Goal: Information Seeking & Learning: Learn about a topic

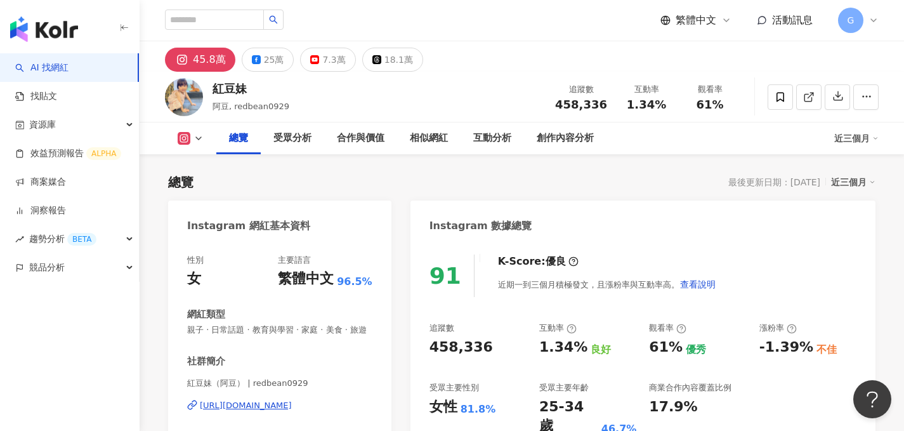
scroll to position [115, 0]
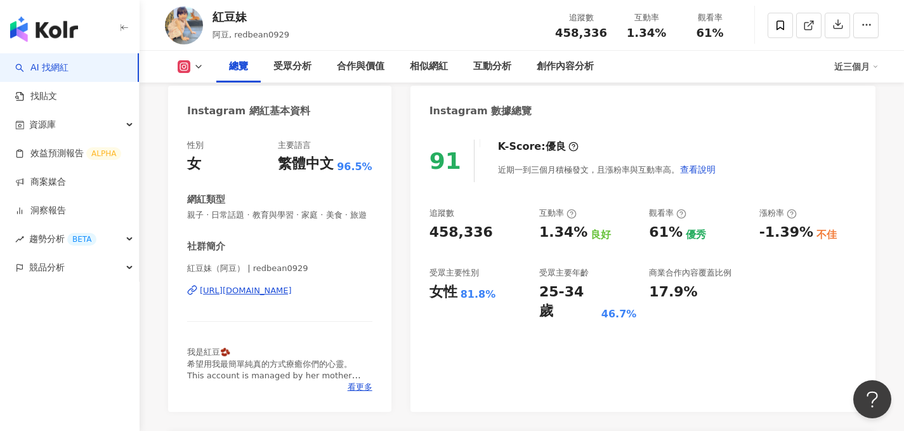
click at [287, 288] on div "https://www.instagram.com/redbean0929/" at bounding box center [246, 290] width 92 height 11
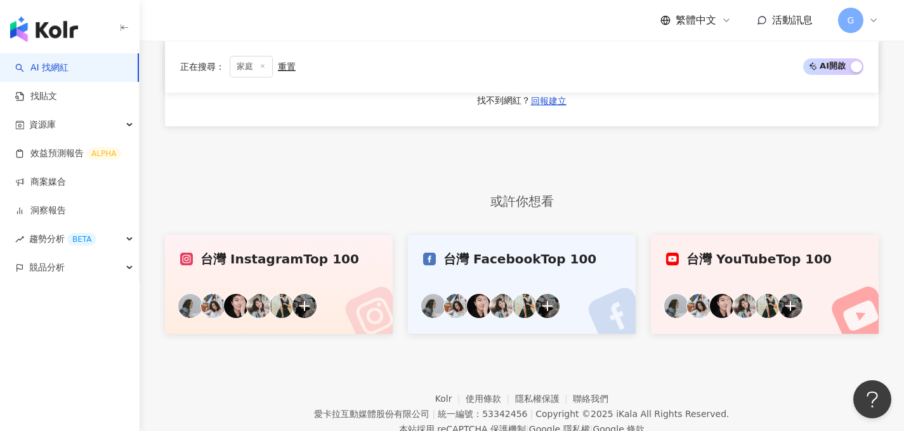
scroll to position [2150, 0]
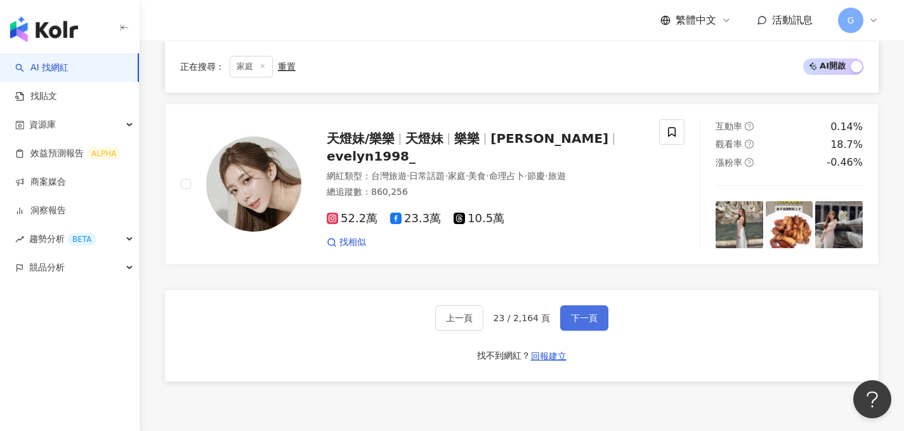
click at [580, 305] on button "下一頁" at bounding box center [584, 317] width 48 height 25
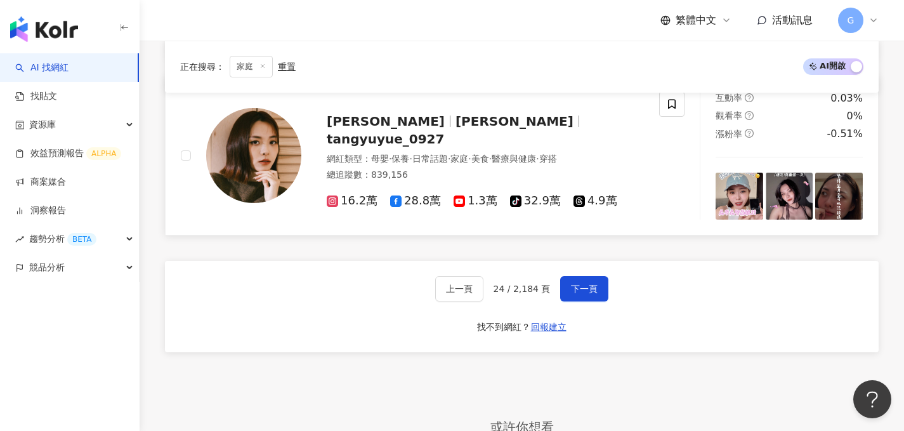
scroll to position [2113, 0]
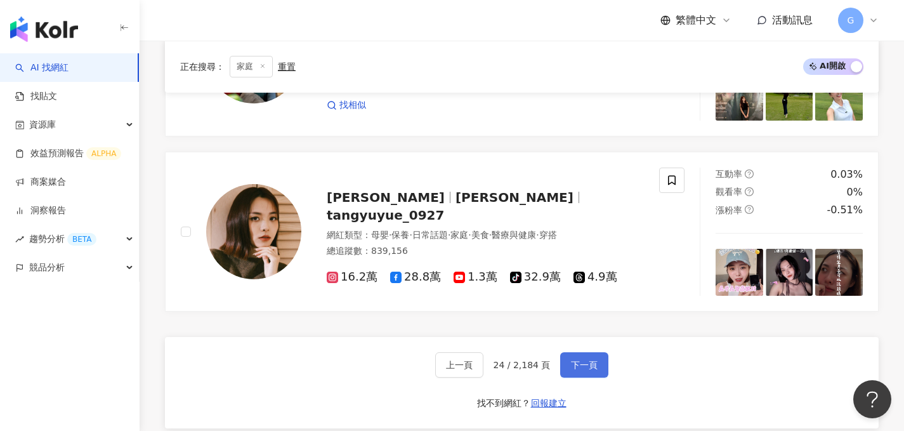
click at [582, 360] on span "下一頁" at bounding box center [584, 365] width 27 height 10
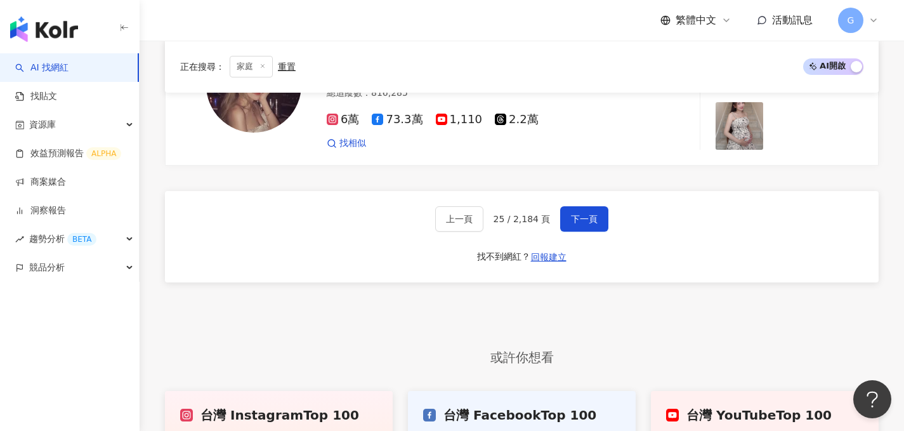
scroll to position [2209, 0]
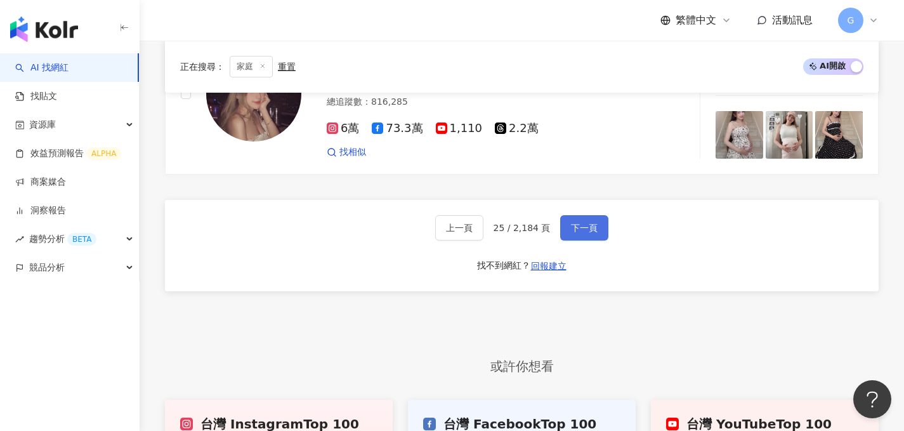
click at [578, 223] on span "下一頁" at bounding box center [584, 228] width 27 height 10
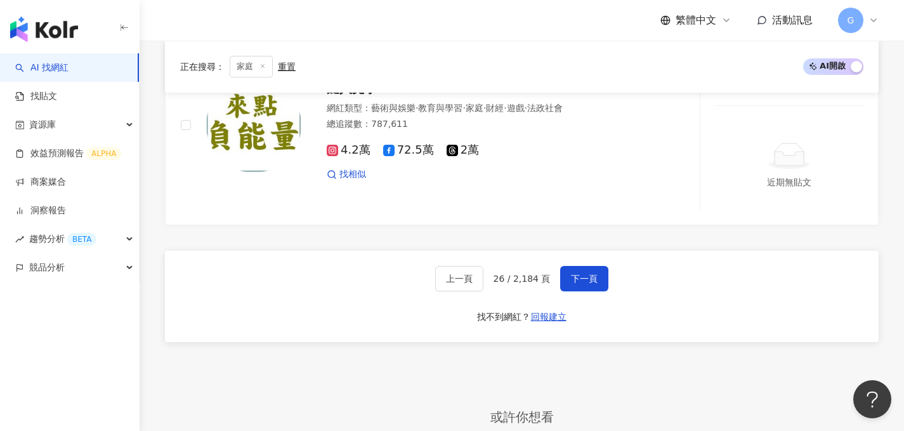
scroll to position [2165, 0]
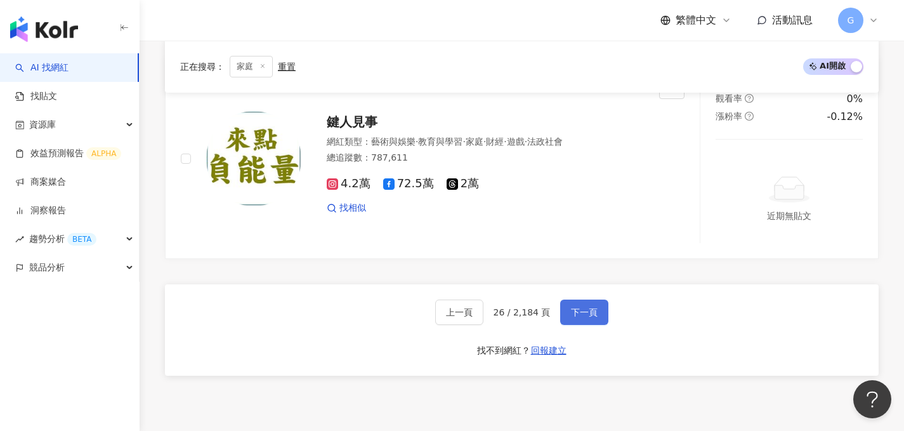
click at [571, 307] on span "下一頁" at bounding box center [584, 312] width 27 height 10
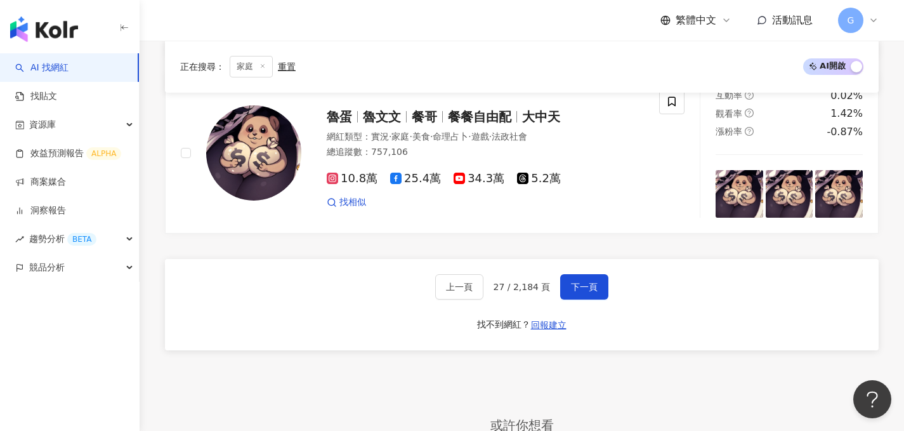
scroll to position [2169, 0]
click at [580, 267] on div "上一頁 27 / 2,184 頁 下一頁 找不到網紅？ 回報建立" at bounding box center [522, 303] width 714 height 91
click at [580, 274] on button "下一頁" at bounding box center [584, 286] width 48 height 25
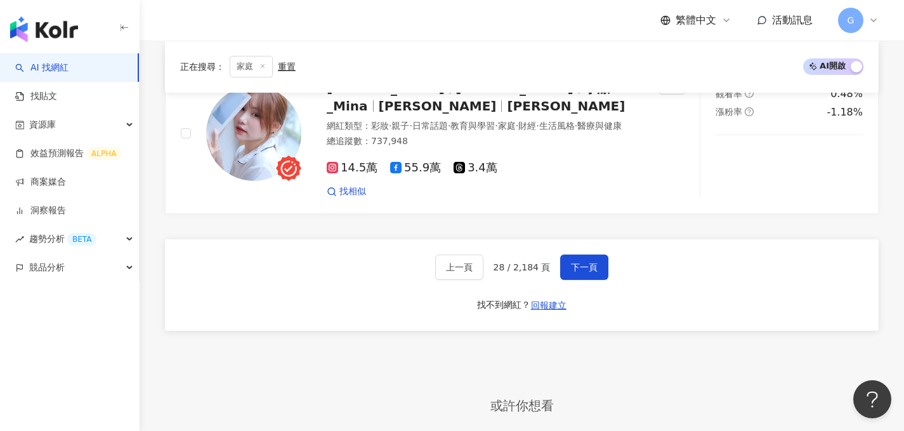
scroll to position [2181, 0]
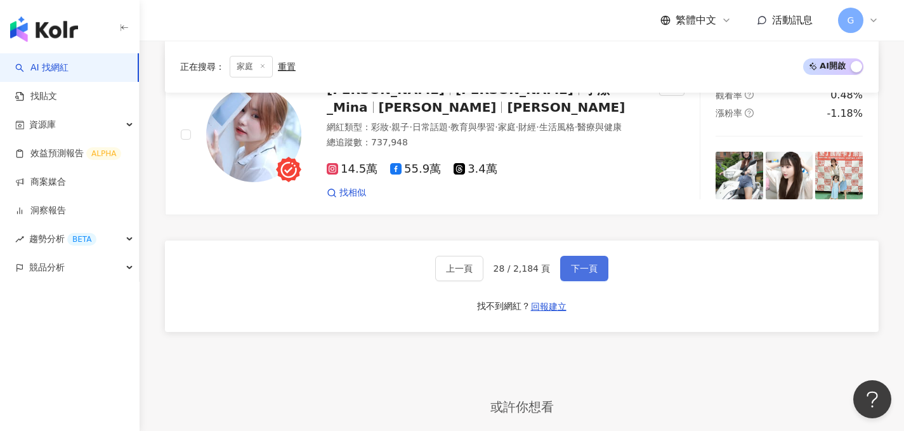
click at [588, 263] on span "下一頁" at bounding box center [584, 268] width 27 height 10
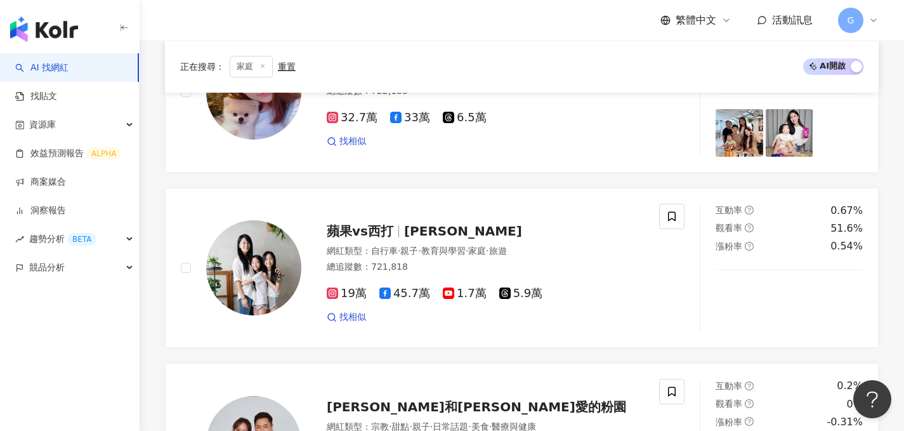
scroll to position [1571, 0]
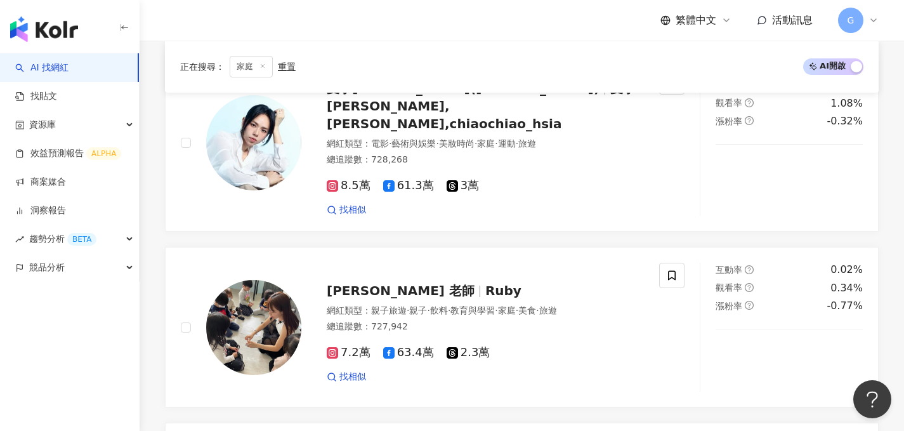
scroll to position [809, 0]
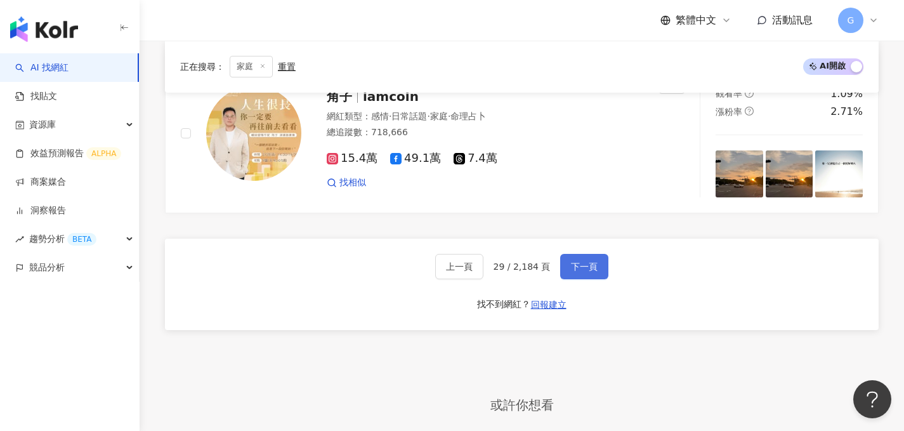
click at [581, 261] on span "下一頁" at bounding box center [584, 266] width 27 height 10
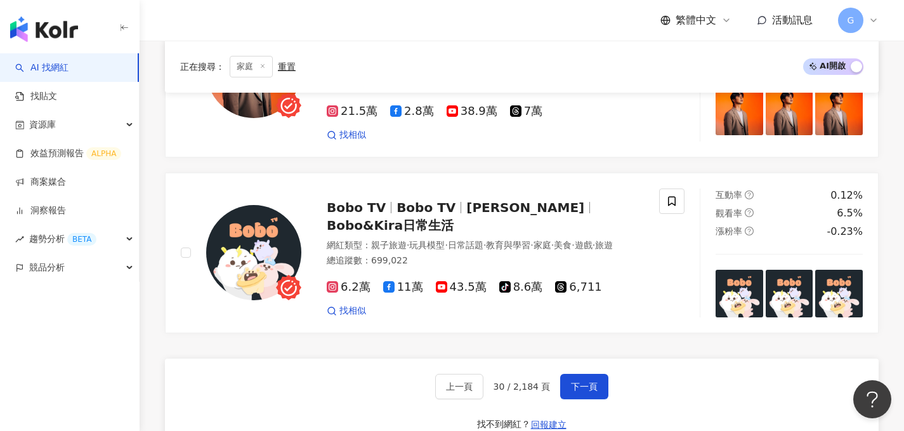
scroll to position [2105, 0]
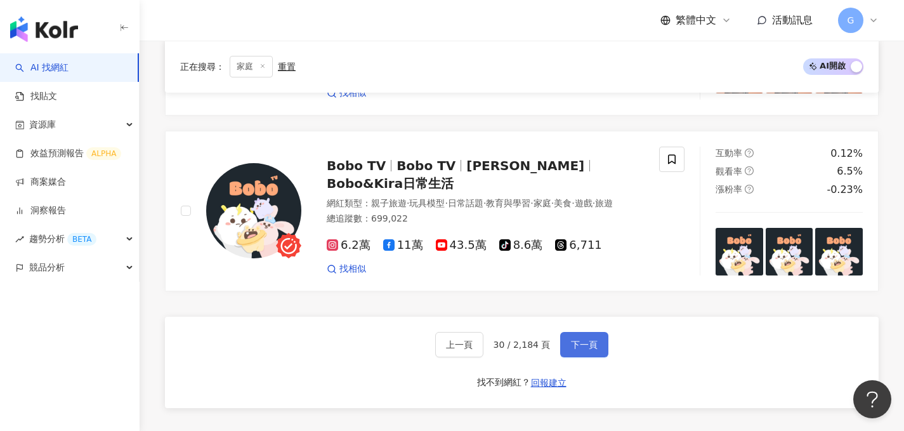
click at [585, 332] on button "下一頁" at bounding box center [584, 344] width 48 height 25
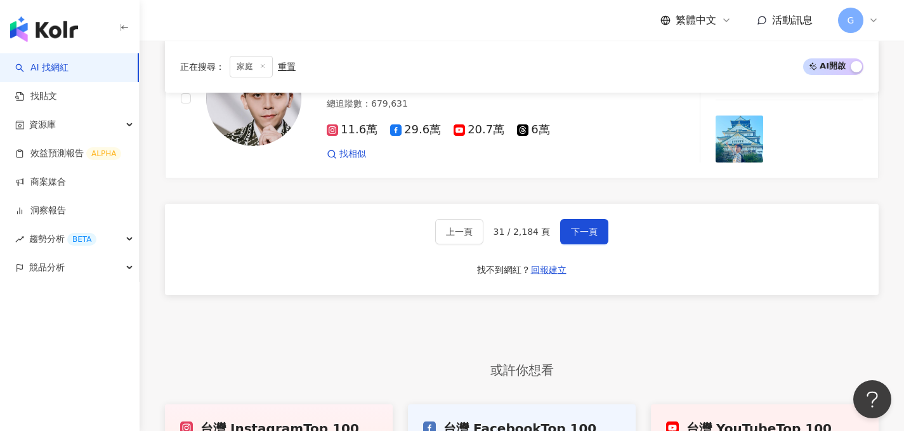
scroll to position [2407, 0]
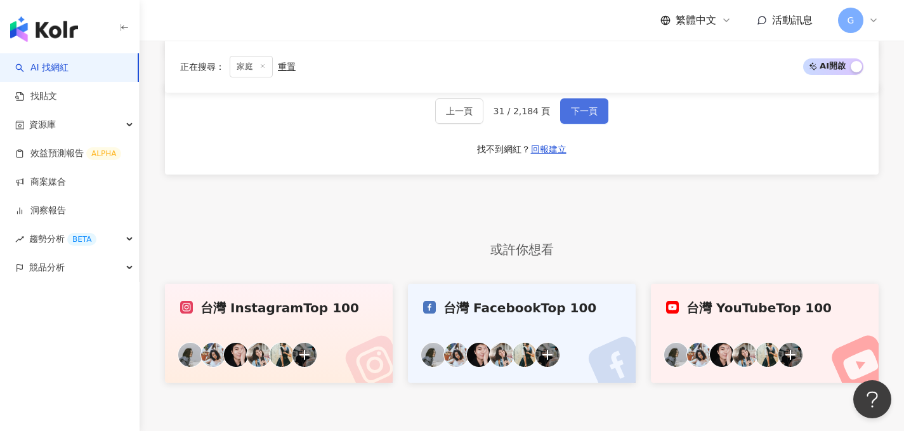
click at [585, 105] on button "下一頁" at bounding box center [584, 110] width 48 height 25
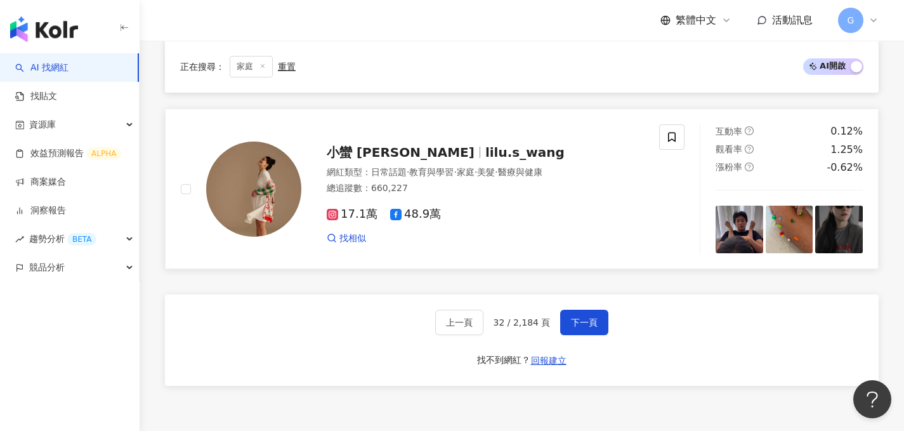
scroll to position [2134, 0]
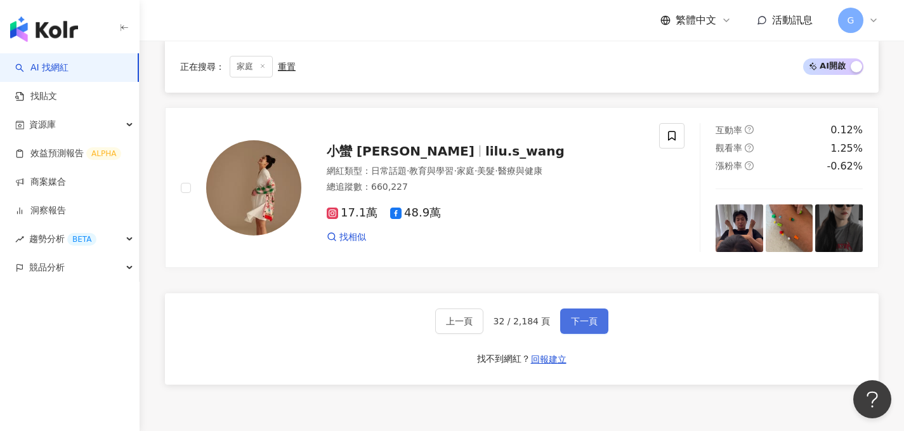
click at [582, 316] on span "下一頁" at bounding box center [584, 321] width 27 height 10
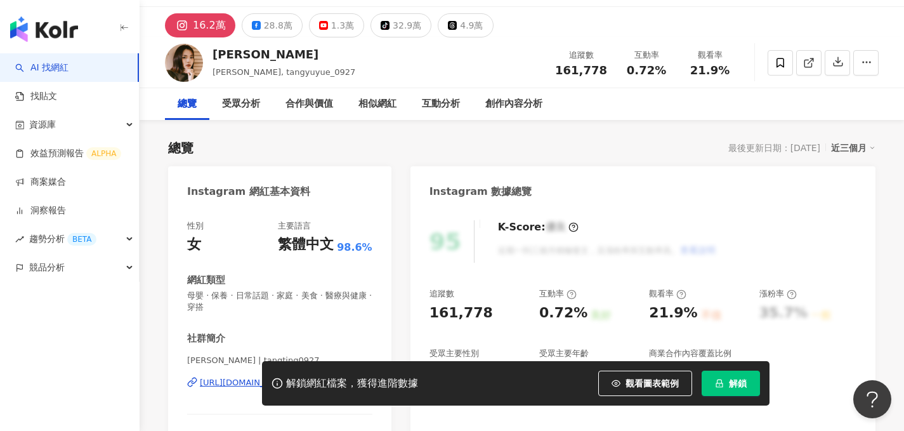
scroll to position [67, 0]
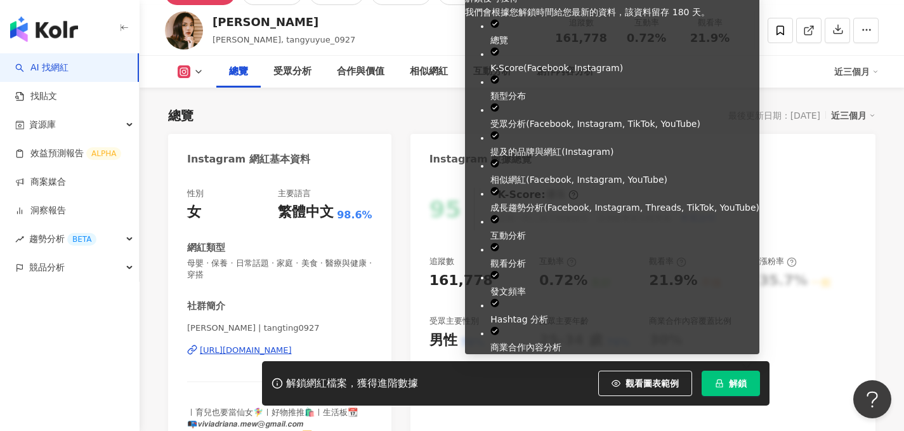
click at [720, 382] on icon "lock" at bounding box center [719, 383] width 9 height 9
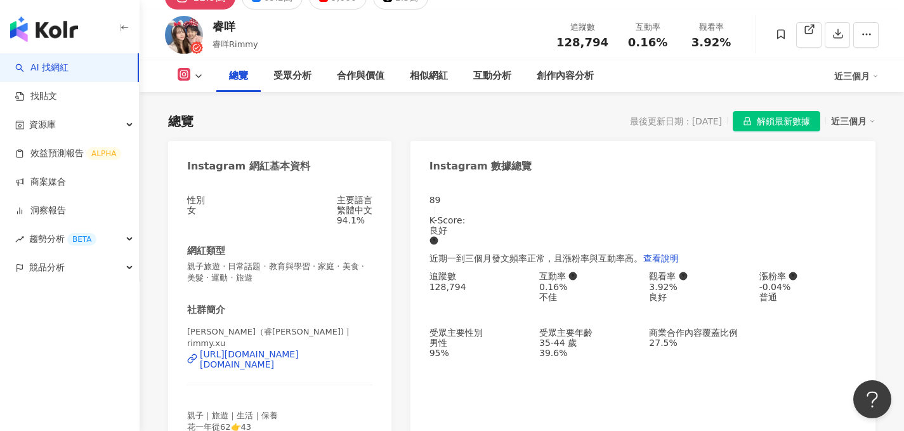
scroll to position [63, 0]
